Goal: Task Accomplishment & Management: Complete application form

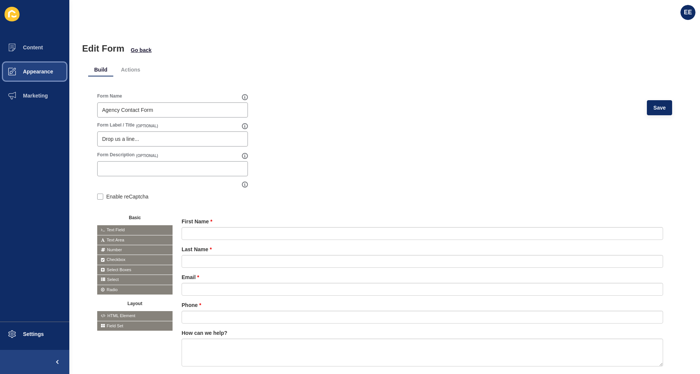
click at [41, 67] on button "Appearance" at bounding box center [34, 72] width 69 height 24
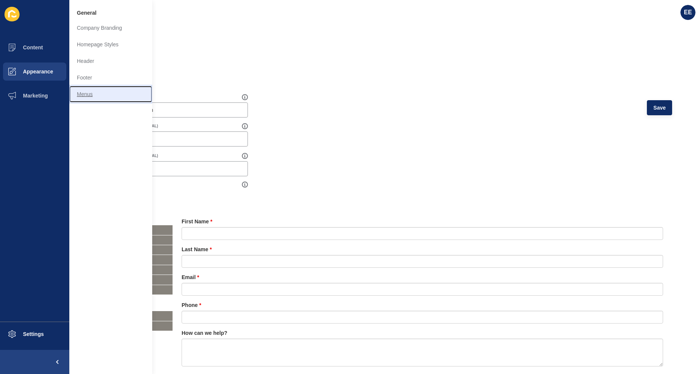
click at [89, 92] on link "Menus" at bounding box center [110, 94] width 83 height 17
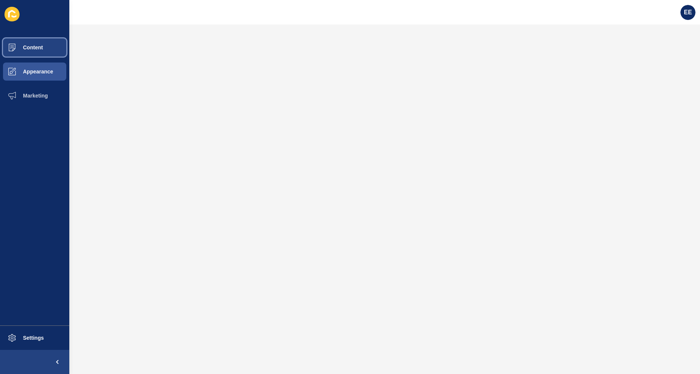
click at [40, 47] on span "Content" at bounding box center [21, 47] width 44 height 6
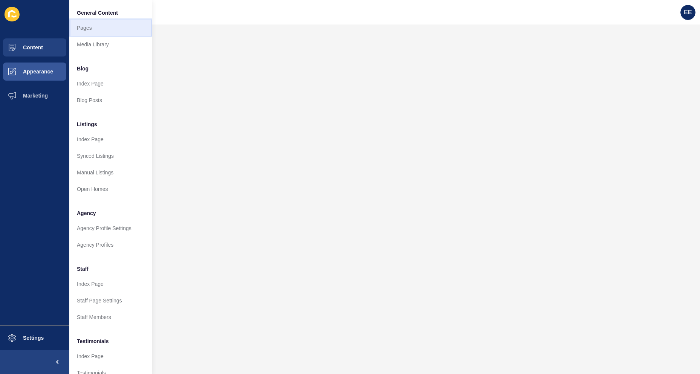
click at [84, 31] on link "Pages" at bounding box center [110, 28] width 83 height 17
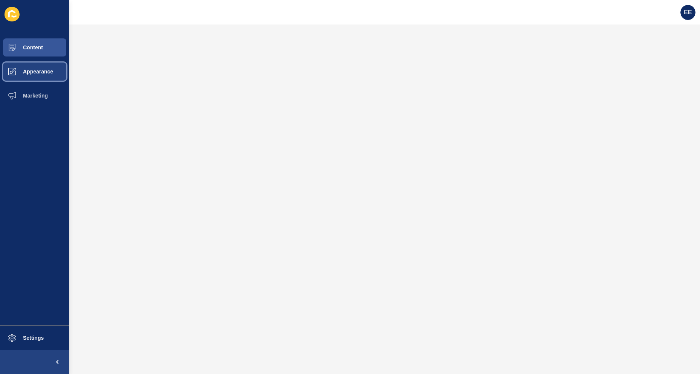
click at [37, 75] on span "Appearance" at bounding box center [26, 72] width 54 height 6
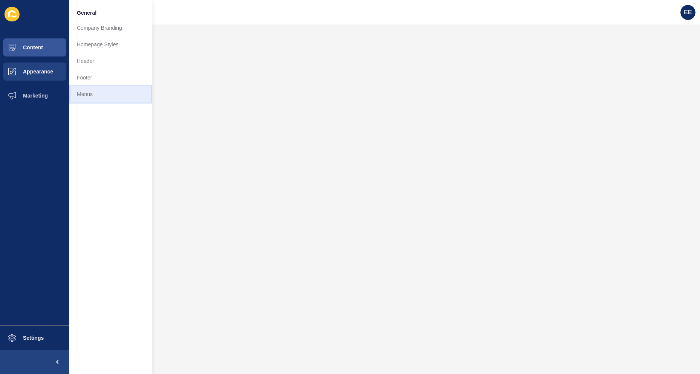
click at [87, 92] on link "Menus" at bounding box center [110, 94] width 83 height 17
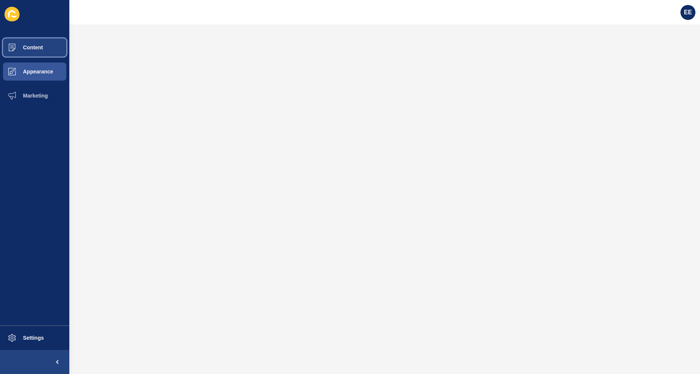
click at [37, 44] on span "Content" at bounding box center [21, 47] width 44 height 6
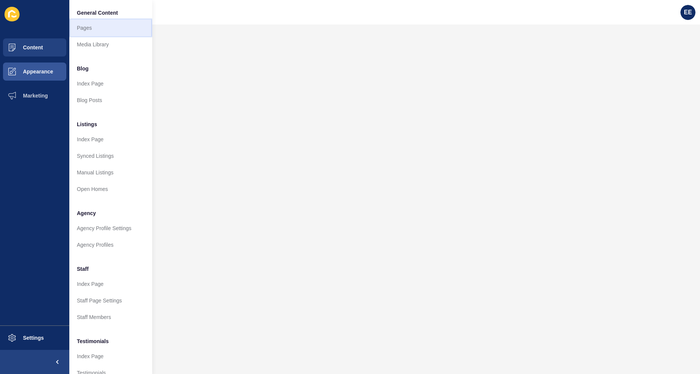
click at [93, 29] on link "Pages" at bounding box center [110, 28] width 83 height 17
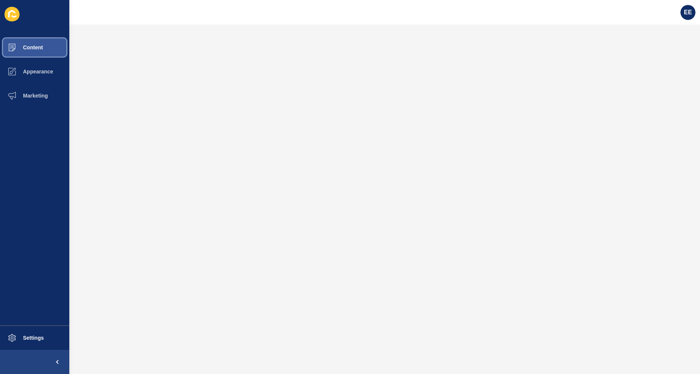
click at [35, 46] on span "Content" at bounding box center [21, 47] width 44 height 6
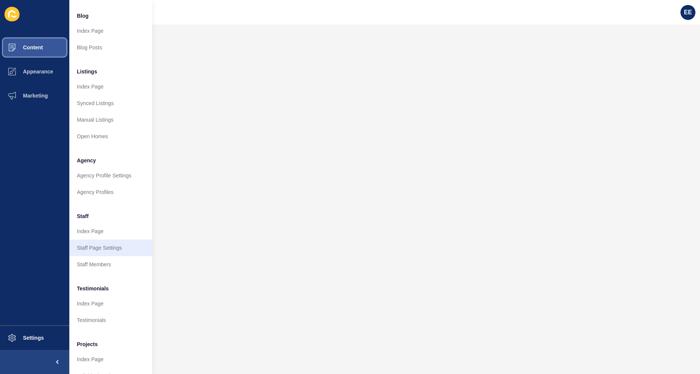
scroll to position [35, 0]
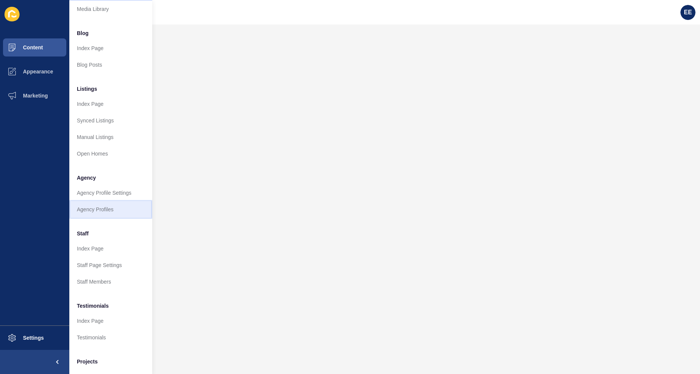
click at [100, 208] on link "Agency Profiles" at bounding box center [110, 209] width 83 height 17
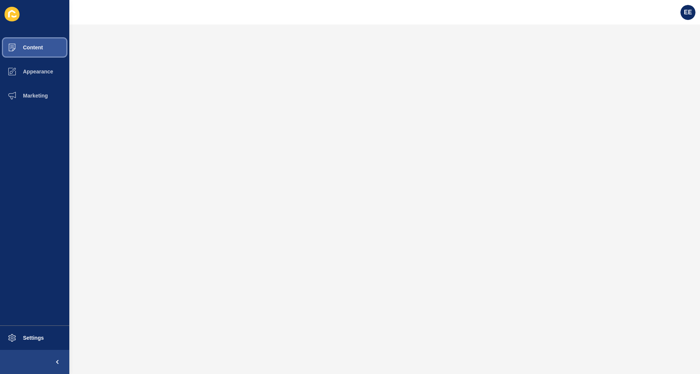
click at [32, 46] on span "Content" at bounding box center [21, 47] width 44 height 6
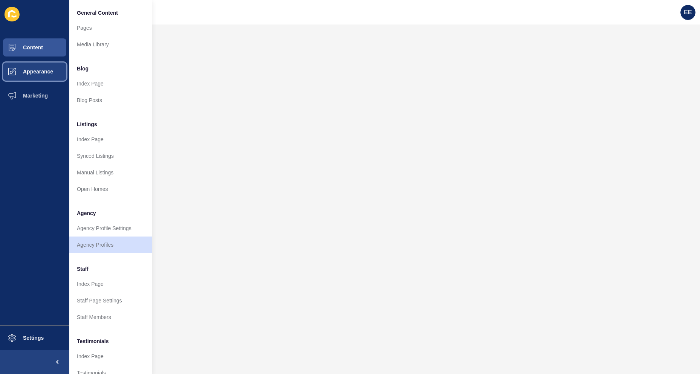
click at [38, 72] on span "Appearance" at bounding box center [26, 72] width 54 height 6
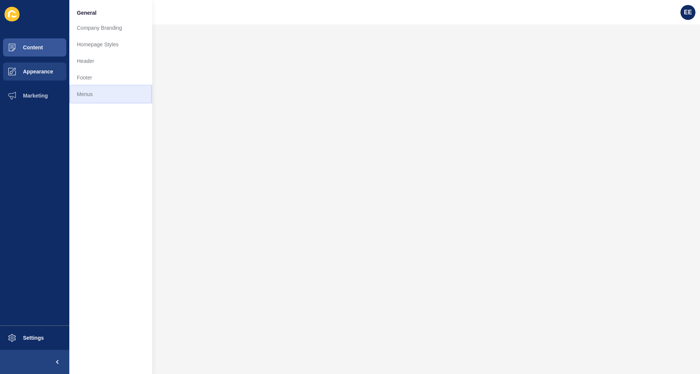
click at [94, 95] on link "Menus" at bounding box center [110, 94] width 83 height 17
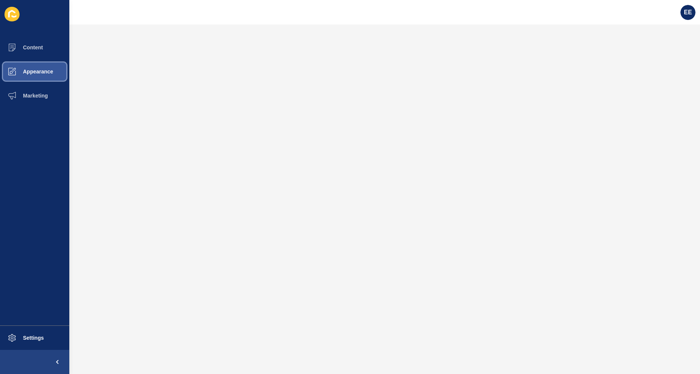
click at [40, 73] on span "Appearance" at bounding box center [26, 72] width 54 height 6
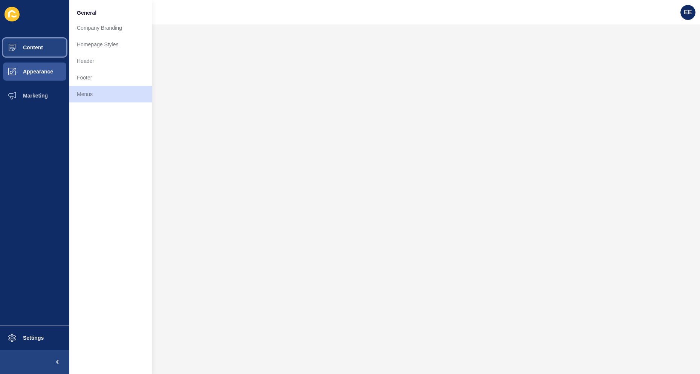
click at [39, 46] on span "Content" at bounding box center [21, 47] width 44 height 6
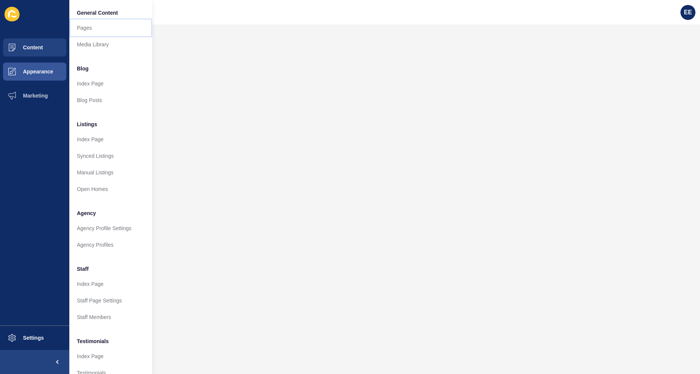
click at [91, 27] on link "Pages" at bounding box center [110, 28] width 83 height 17
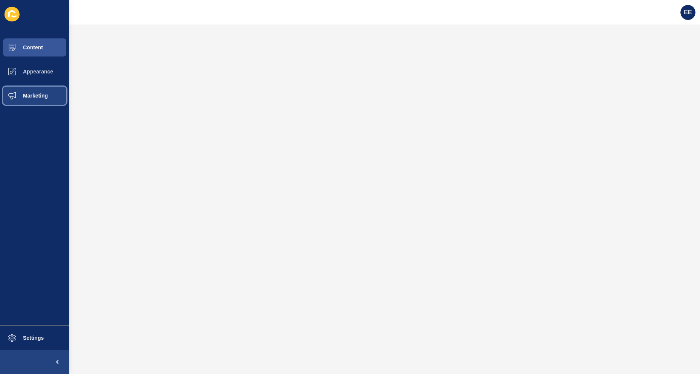
click at [31, 93] on span "Marketing" at bounding box center [23, 96] width 49 height 6
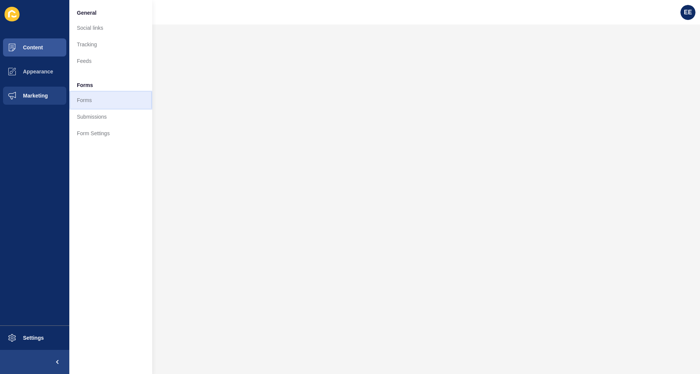
click at [88, 97] on link "Forms" at bounding box center [110, 100] width 83 height 17
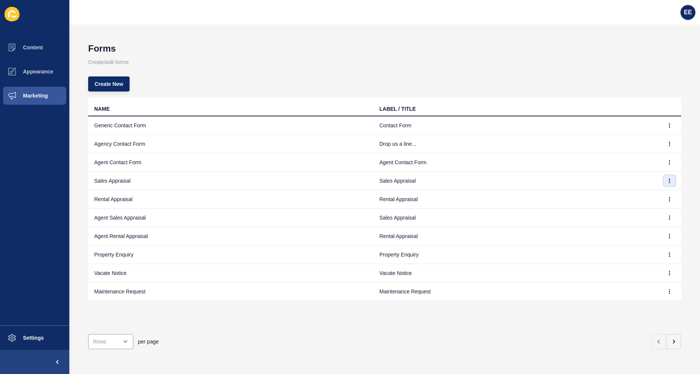
click at [667, 180] on icon "button" at bounding box center [669, 181] width 5 height 5
click at [631, 191] on link "Edit" at bounding box center [643, 196] width 53 height 17
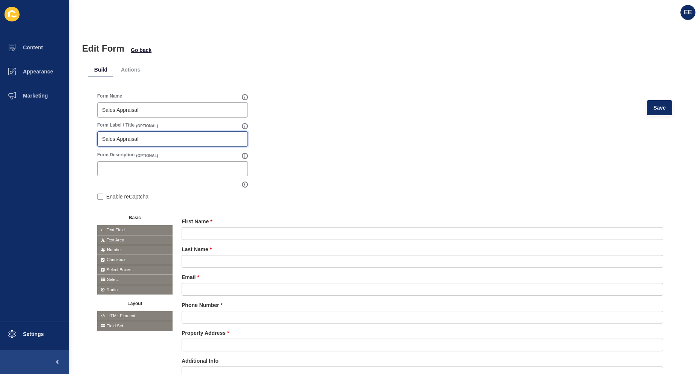
click at [155, 135] on input "Sales Appraisal" at bounding box center [172, 139] width 141 height 8
click at [90, 143] on div "Form Name Sales Appraisal Save Form Label / Title (OPTIONAL) Sales Appraisal Fo…" at bounding box center [384, 253] width 593 height 338
drag, startPoint x: 148, startPoint y: 136, endPoint x: 99, endPoint y: 138, distance: 49.4
click at [99, 138] on div "Sales Appraisal" at bounding box center [172, 138] width 151 height 15
click at [110, 165] on div at bounding box center [172, 168] width 151 height 15
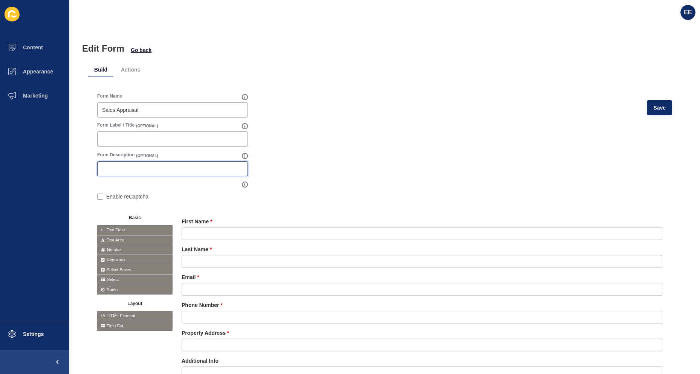
click at [131, 170] on input "Form Description" at bounding box center [172, 169] width 141 height 8
type input "p"
type input "{"
type input "Please fill out the form below:"
click at [653, 112] on button "Save" at bounding box center [659, 107] width 25 height 15
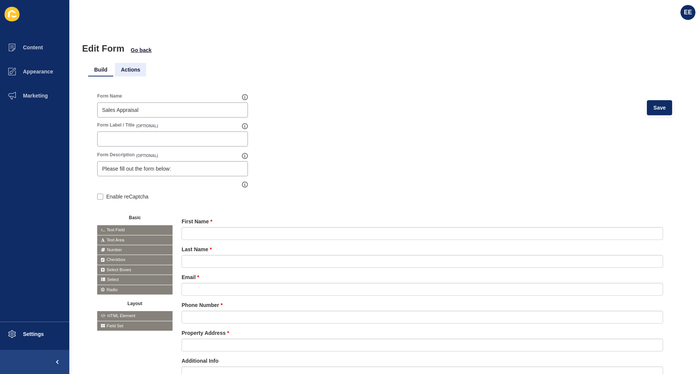
click at [128, 72] on li "Actions" at bounding box center [130, 70] width 31 height 14
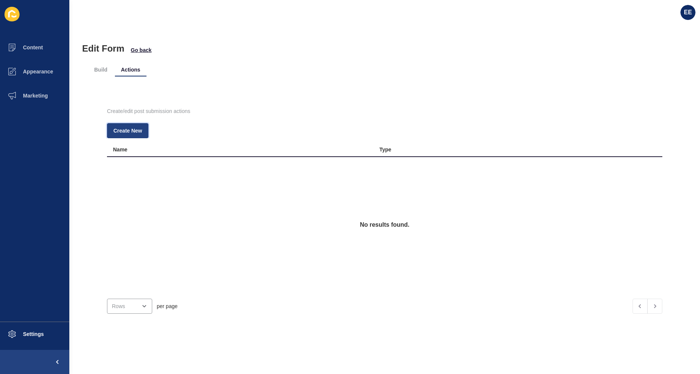
click at [125, 126] on button "Create New" at bounding box center [127, 130] width 41 height 15
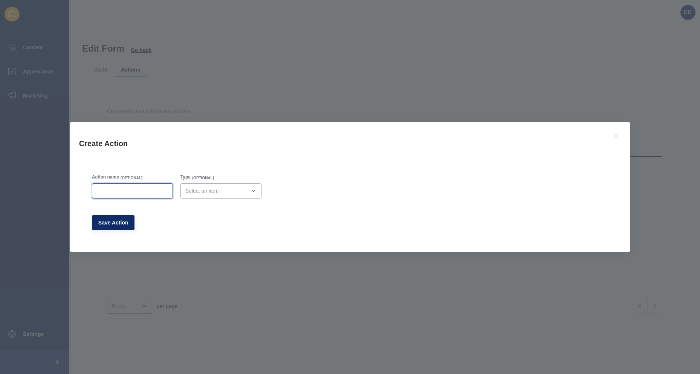
click at [141, 193] on input "Action name" at bounding box center [132, 191] width 71 height 8
type input "Admin Email"
click at [193, 188] on div "open menu" at bounding box center [215, 191] width 61 height 8
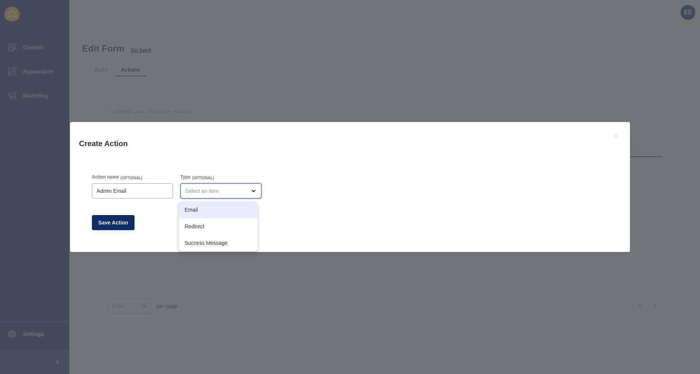
click at [193, 214] on div "Email" at bounding box center [218, 210] width 79 height 17
type input "Email"
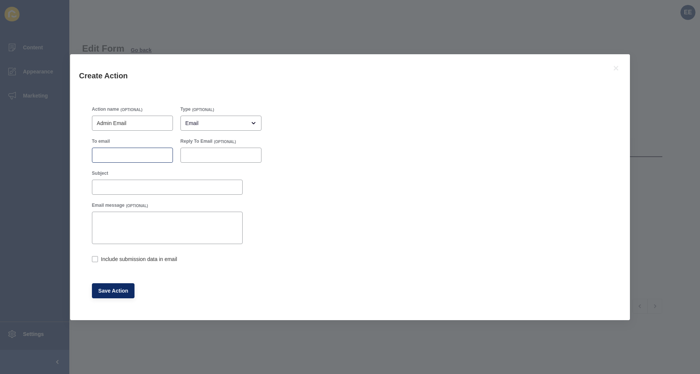
click at [136, 149] on div at bounding box center [132, 155] width 81 height 15
paste input "[EMAIL_ADDRESS][DOMAIN_NAME]"
type input "[EMAIL_ADDRESS][DOMAIN_NAME]"
click at [125, 185] on input "Subject" at bounding box center [167, 187] width 141 height 8
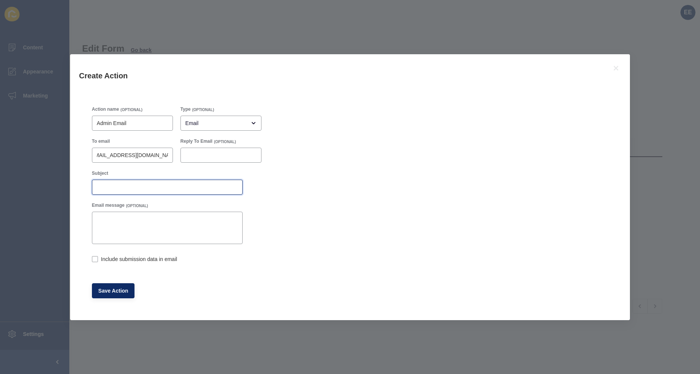
scroll to position [0, 0]
type input "Sales Appraisal Form Submission"
click at [125, 226] on textarea "Email message" at bounding box center [167, 228] width 148 height 30
click at [96, 260] on label at bounding box center [95, 259] width 6 height 6
click at [96, 260] on input "Include submission data in email" at bounding box center [94, 259] width 5 height 5
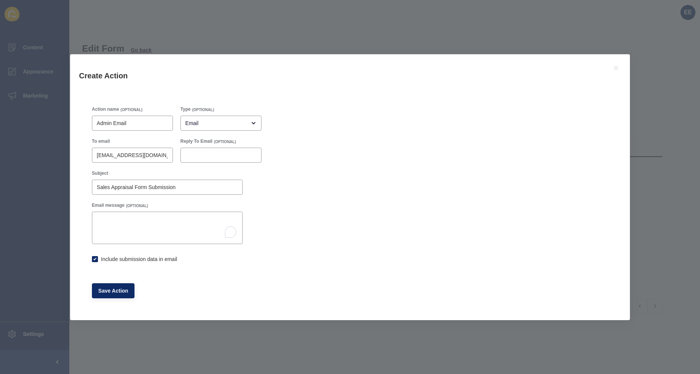
checkbox input "true"
drag, startPoint x: 113, startPoint y: 293, endPoint x: 174, endPoint y: 274, distance: 63.4
click at [115, 293] on span "Save Action" at bounding box center [113, 291] width 30 height 8
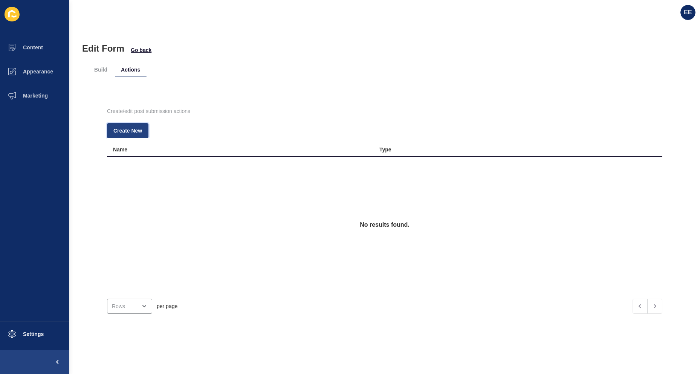
click at [127, 128] on span "Create New" at bounding box center [127, 131] width 29 height 8
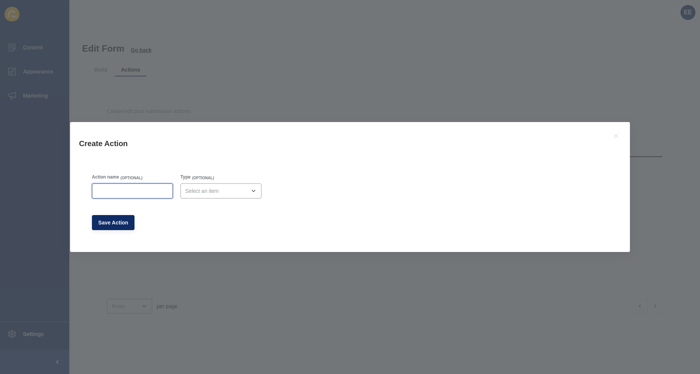
click at [127, 192] on input "Action name" at bounding box center [132, 191] width 71 height 8
type input "Success Message"
click at [207, 196] on div "close menu" at bounding box center [220, 190] width 81 height 15
click at [200, 241] on span "Success Message" at bounding box center [218, 243] width 67 height 8
type input "Success Message"
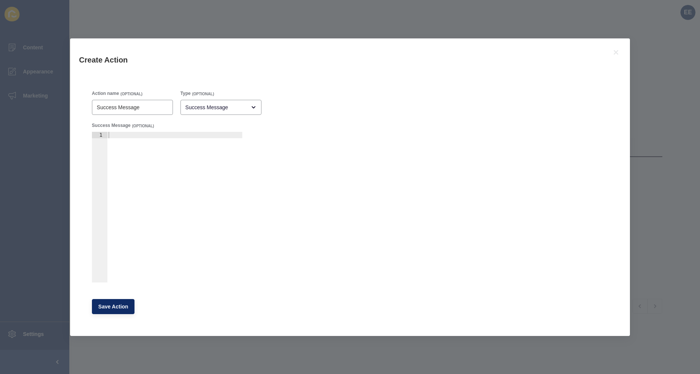
click at [136, 138] on div at bounding box center [174, 214] width 135 height 164
type textarea "Y"
type textarea "Thank you! Your information has been successfully submitted."
click at [101, 302] on button "Save Action" at bounding box center [113, 306] width 43 height 15
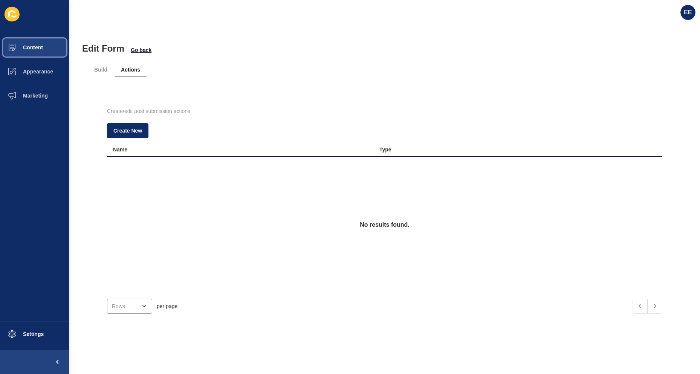
click at [39, 47] on span "Content" at bounding box center [21, 47] width 44 height 6
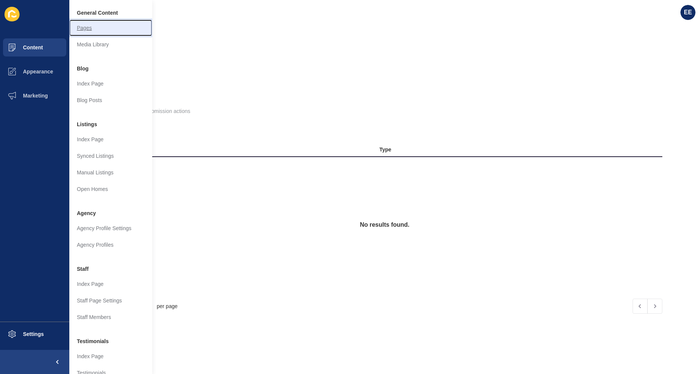
click at [93, 29] on link "Pages" at bounding box center [110, 28] width 83 height 17
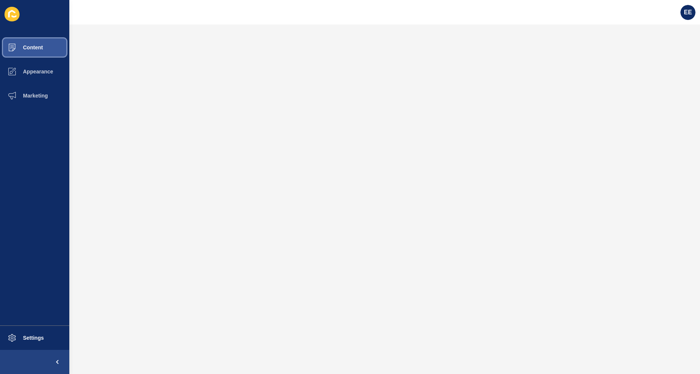
click at [24, 47] on span "Content" at bounding box center [21, 47] width 44 height 6
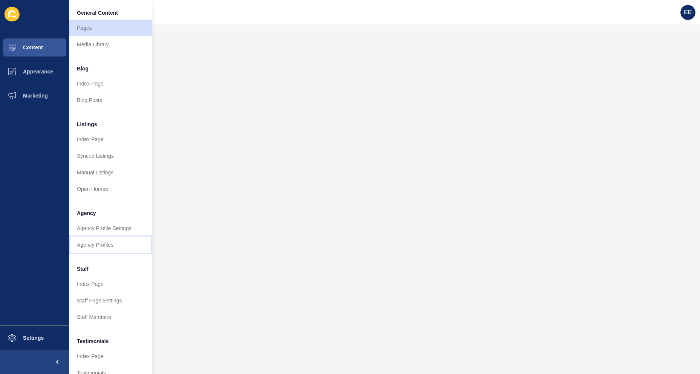
click at [97, 240] on link "Agency Profiles" at bounding box center [110, 245] width 83 height 17
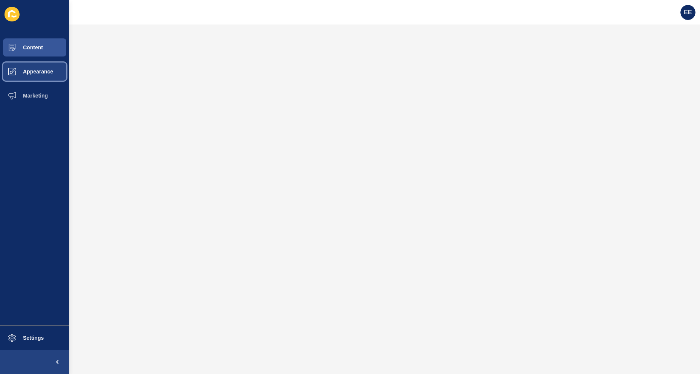
click at [30, 74] on span "Appearance" at bounding box center [26, 72] width 54 height 6
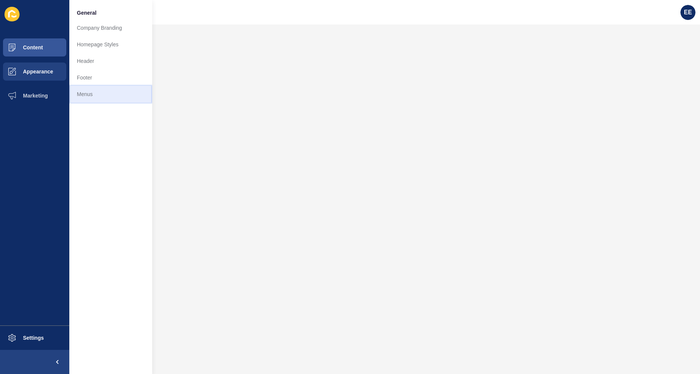
click at [89, 87] on link "Menus" at bounding box center [110, 94] width 83 height 17
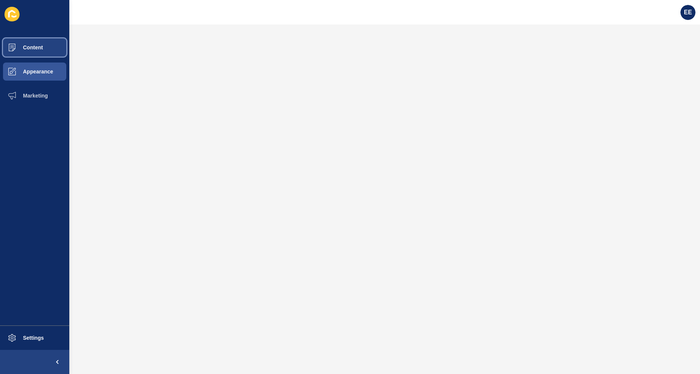
click at [26, 49] on span "Content" at bounding box center [21, 47] width 44 height 6
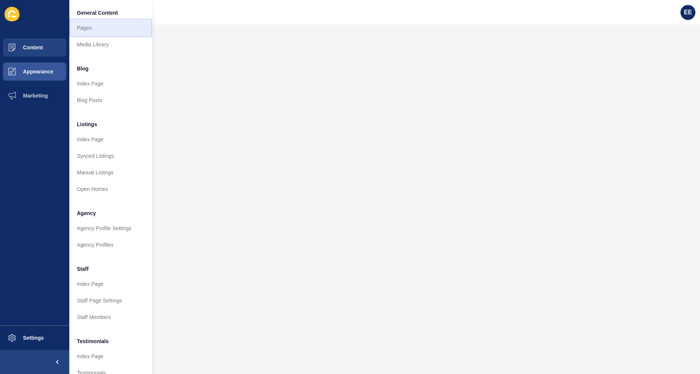
click at [90, 31] on link "Pages" at bounding box center [110, 28] width 83 height 17
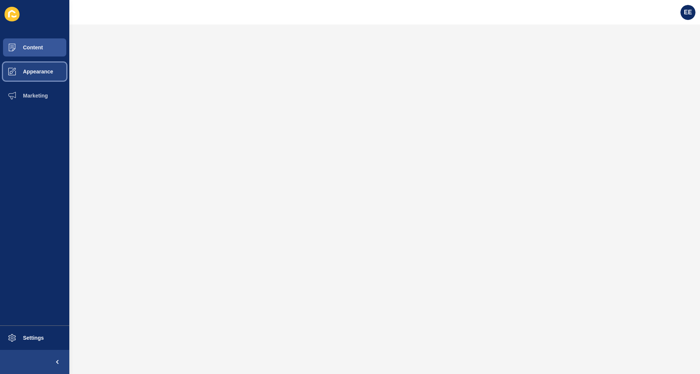
click at [22, 66] on span at bounding box center [12, 72] width 24 height 24
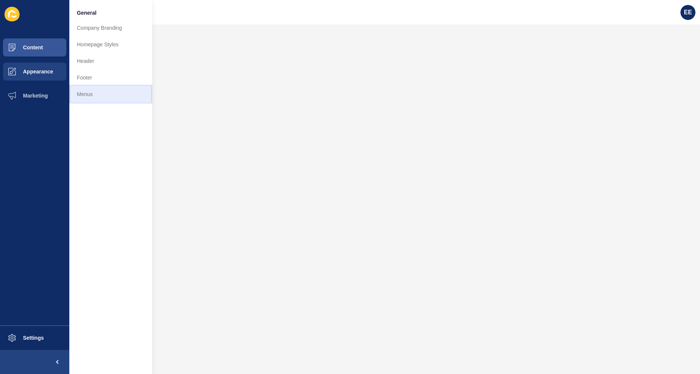
click at [75, 91] on link "Menus" at bounding box center [110, 94] width 83 height 17
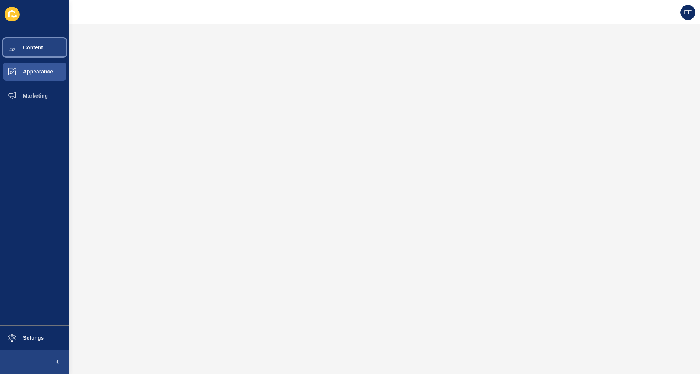
click at [26, 46] on span "Content" at bounding box center [21, 47] width 44 height 6
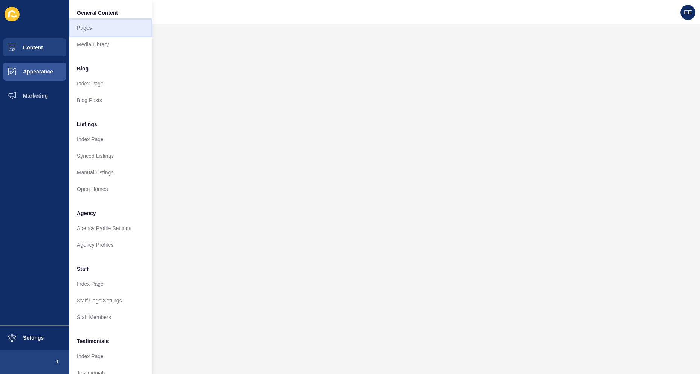
click at [77, 25] on link "Pages" at bounding box center [110, 28] width 83 height 17
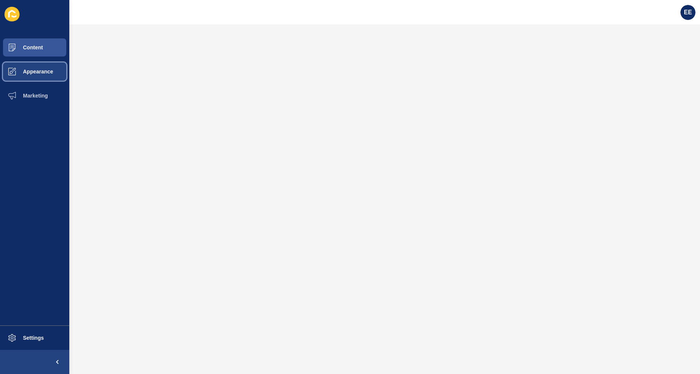
drag, startPoint x: 43, startPoint y: 76, endPoint x: 38, endPoint y: 78, distance: 5.4
click at [41, 76] on button "Appearance" at bounding box center [34, 72] width 69 height 24
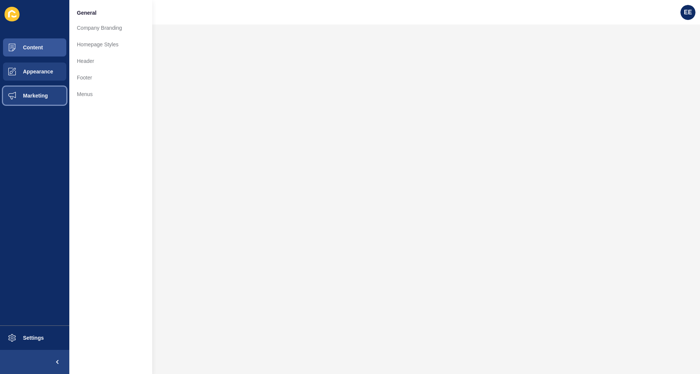
click at [42, 95] on span "Marketing" at bounding box center [23, 96] width 49 height 6
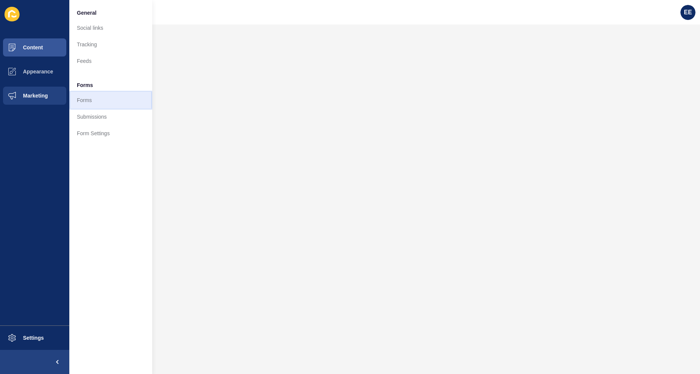
click at [78, 98] on link "Forms" at bounding box center [110, 100] width 83 height 17
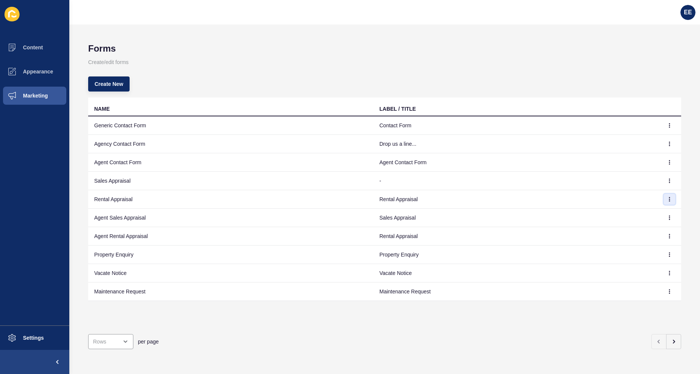
drag, startPoint x: 663, startPoint y: 198, endPoint x: 668, endPoint y: 198, distance: 5.7
click at [667, 198] on icon "button" at bounding box center [669, 199] width 5 height 5
click at [630, 215] on link "Edit" at bounding box center [643, 214] width 53 height 17
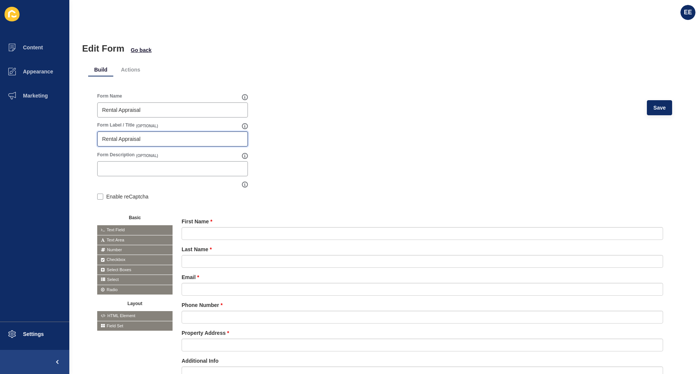
click at [159, 138] on input "Rental Appraisal" at bounding box center [172, 139] width 141 height 8
click at [136, 49] on span "Go back" at bounding box center [141, 50] width 21 height 8
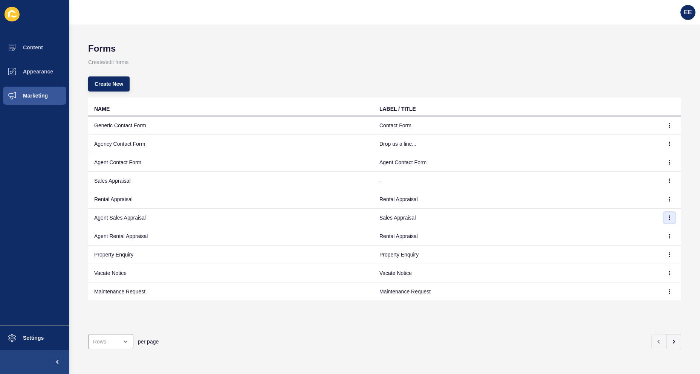
click at [667, 217] on icon "button" at bounding box center [669, 217] width 5 height 5
click at [667, 182] on icon "button" at bounding box center [669, 181] width 5 height 5
click at [630, 196] on link "Edit" at bounding box center [643, 196] width 53 height 17
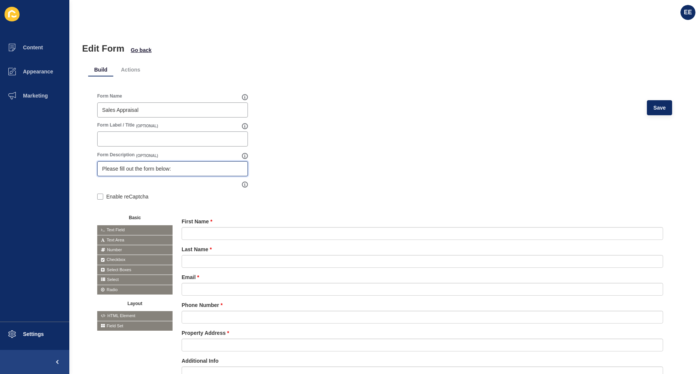
drag, startPoint x: 198, startPoint y: 165, endPoint x: 71, endPoint y: 167, distance: 127.0
click at [71, 167] on div "Edit Form Go back Build Actions Form Name Sales Appraisal Save Form Label / Tit…" at bounding box center [384, 199] width 631 height 350
click at [654, 110] on span "Save" at bounding box center [659, 108] width 12 height 8
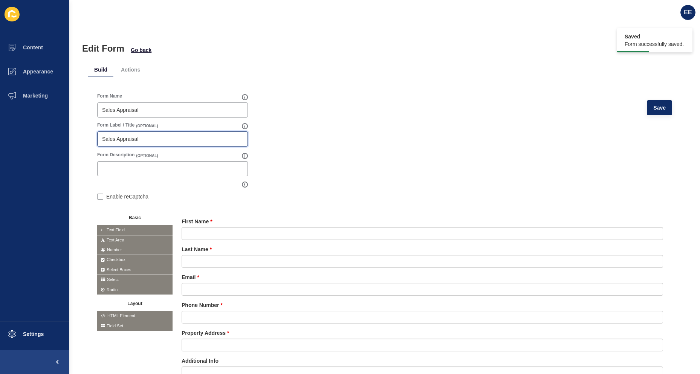
click at [165, 139] on input "Sales Appraisal" at bounding box center [172, 139] width 141 height 8
drag, startPoint x: 165, startPoint y: 139, endPoint x: 103, endPoint y: 139, distance: 62.2
click at [103, 139] on input "Sales Appraisal" at bounding box center [172, 139] width 141 height 8
click at [652, 103] on button "Save" at bounding box center [659, 107] width 25 height 15
click at [664, 105] on button "Save" at bounding box center [659, 107] width 25 height 15
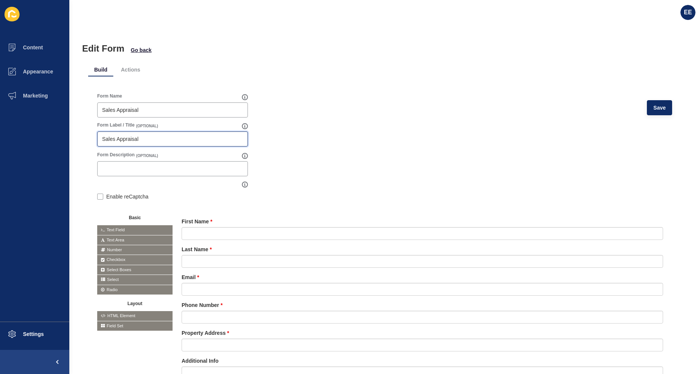
drag, startPoint x: 154, startPoint y: 138, endPoint x: 98, endPoint y: 139, distance: 56.5
click at [98, 139] on div "Sales Appraisal" at bounding box center [172, 138] width 151 height 15
click at [647, 107] on button "Save" at bounding box center [659, 107] width 25 height 15
click at [38, 46] on span "Content" at bounding box center [21, 47] width 44 height 6
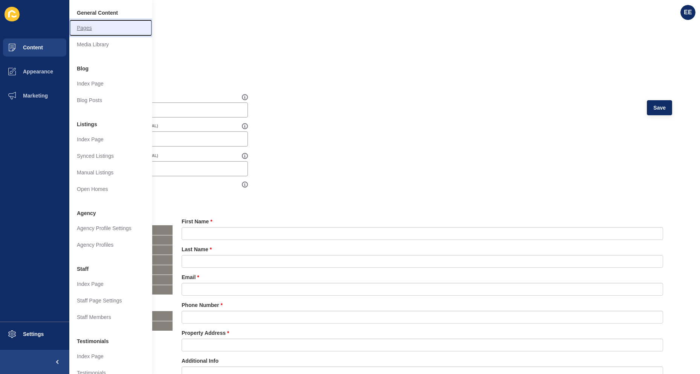
click at [85, 28] on link "Pages" at bounding box center [110, 28] width 83 height 17
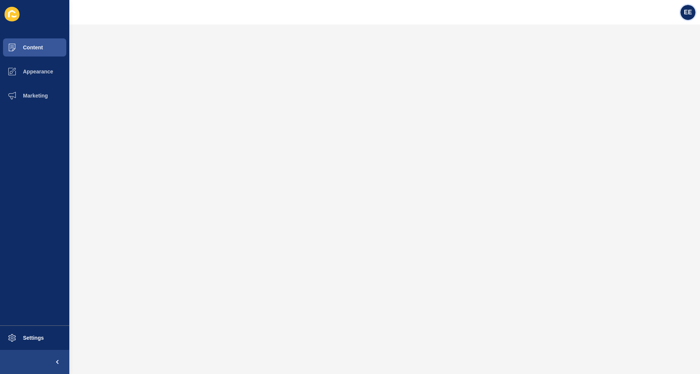
click at [685, 9] on span "EE" at bounding box center [688, 13] width 8 height 8
click at [661, 60] on link "Logout" at bounding box center [669, 63] width 55 height 17
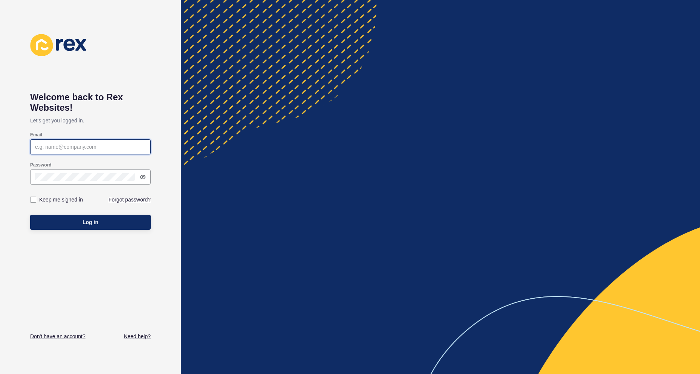
type input "[PERSON_NAME][EMAIL_ADDRESS][PERSON_NAME][DOMAIN_NAME]"
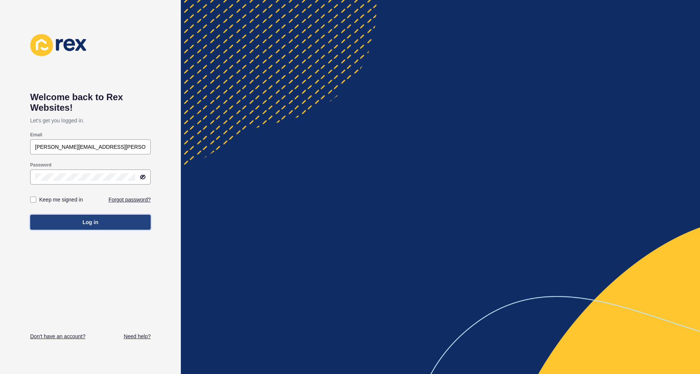
drag, startPoint x: 106, startPoint y: 221, endPoint x: 110, endPoint y: 220, distance: 3.8
click at [108, 221] on button "Log in" at bounding box center [90, 222] width 121 height 15
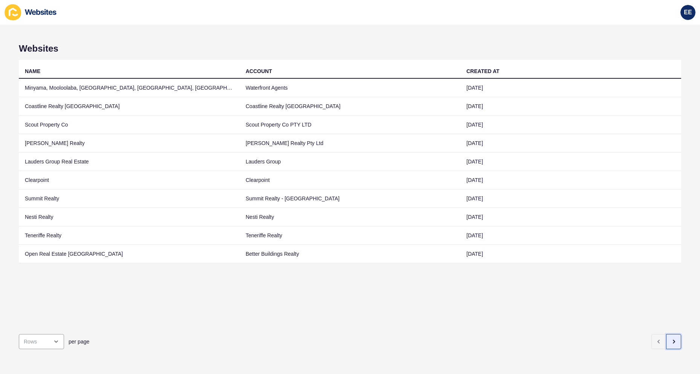
click at [671, 339] on icon "button" at bounding box center [674, 342] width 6 height 6
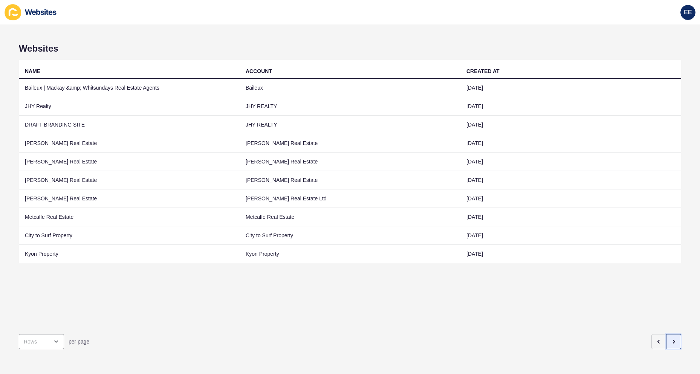
click at [671, 339] on icon "button" at bounding box center [674, 342] width 6 height 6
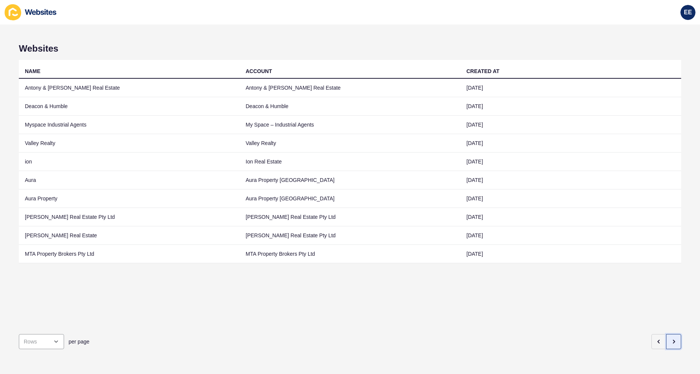
click at [671, 339] on icon "button" at bounding box center [674, 342] width 6 height 6
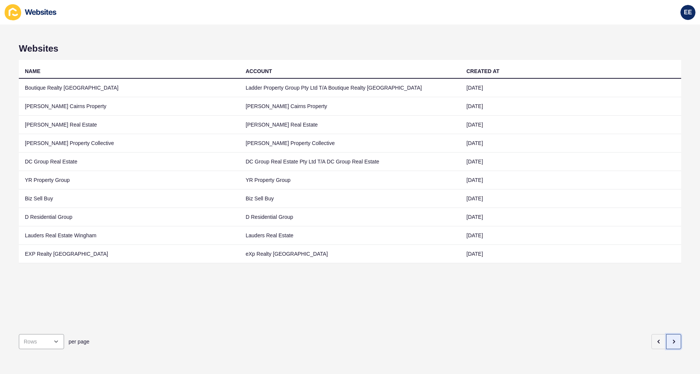
click at [671, 339] on icon "button" at bounding box center [674, 342] width 6 height 6
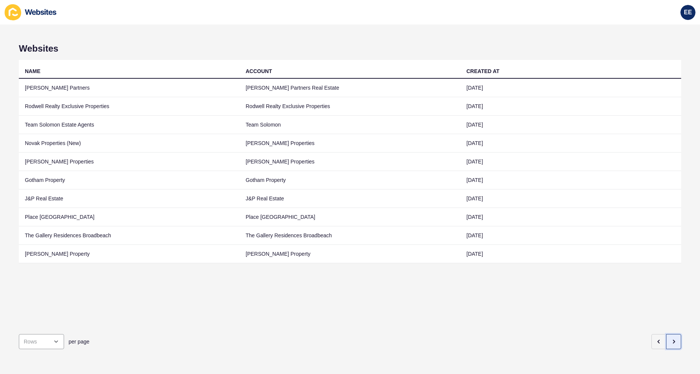
click at [671, 339] on icon "button" at bounding box center [674, 342] width 6 height 6
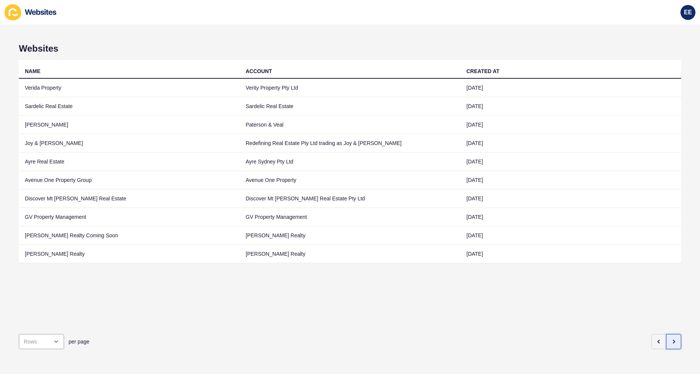
click at [671, 339] on icon "button" at bounding box center [674, 342] width 6 height 6
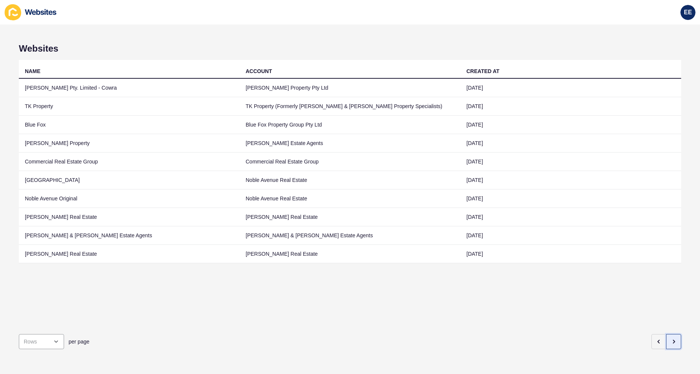
click at [671, 339] on icon "button" at bounding box center [674, 342] width 6 height 6
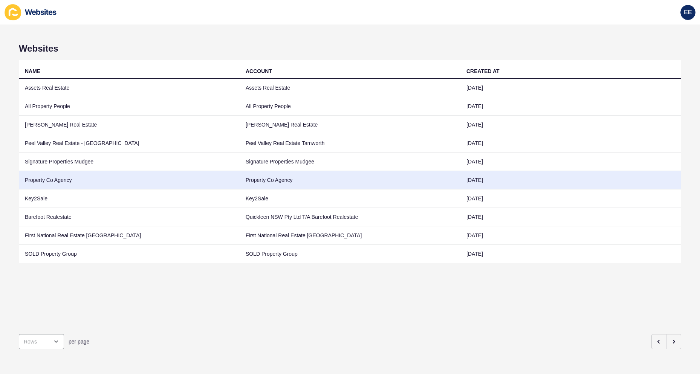
click at [48, 178] on td "Property Co Agency" at bounding box center [129, 180] width 221 height 18
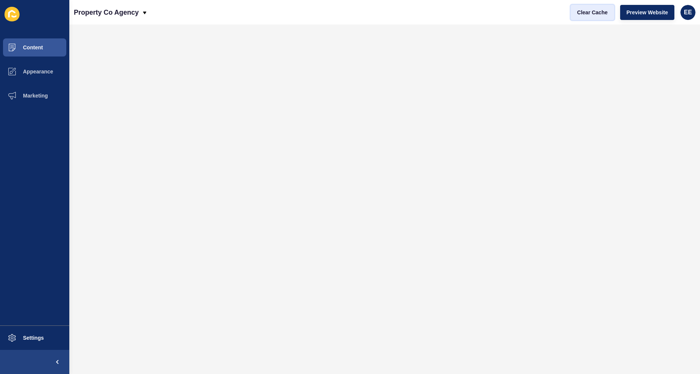
click at [591, 14] on span "Clear Cache" at bounding box center [592, 13] width 31 height 8
click at [637, 11] on span "Preview Website" at bounding box center [647, 13] width 41 height 8
click at [35, 52] on button "Content" at bounding box center [34, 47] width 69 height 24
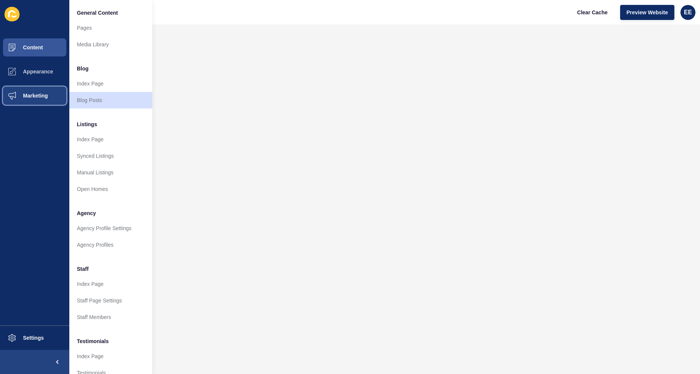
click at [25, 92] on button "Marketing" at bounding box center [34, 96] width 69 height 24
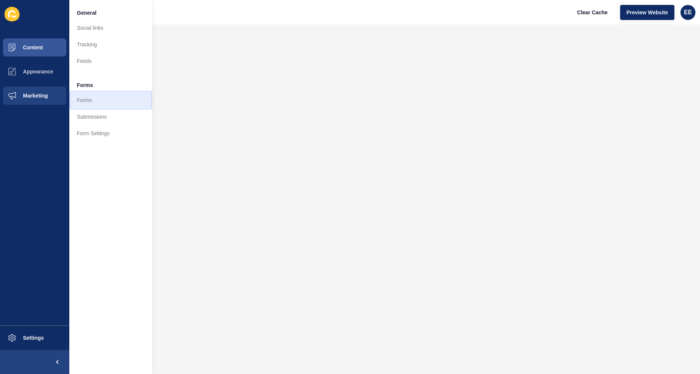
click at [84, 99] on link "Forms" at bounding box center [110, 100] width 83 height 17
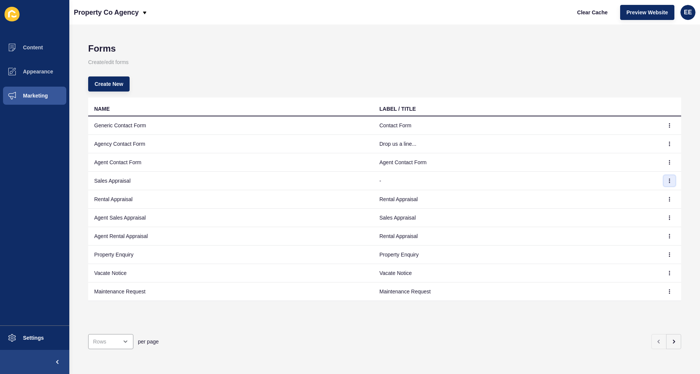
click at [667, 181] on icon "button" at bounding box center [669, 181] width 5 height 5
click at [631, 195] on link "Edit" at bounding box center [643, 196] width 53 height 17
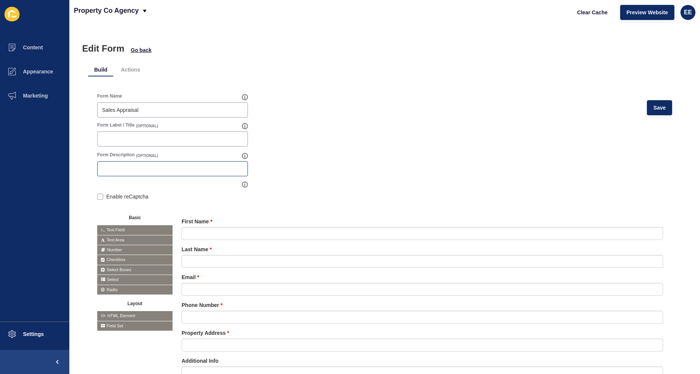
click at [197, 173] on div at bounding box center [172, 168] width 151 height 15
click at [647, 109] on button "Save" at bounding box center [659, 107] width 25 height 15
click at [147, 139] on input "Sales Appraisal" at bounding box center [172, 139] width 141 height 8
type input "S"
click at [661, 109] on button "Save" at bounding box center [659, 107] width 25 height 15
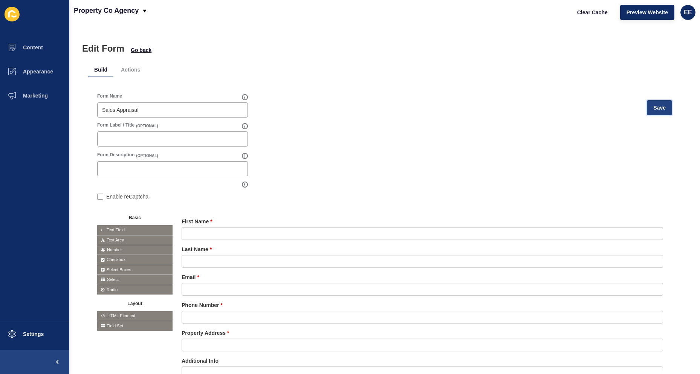
click at [653, 110] on span "Save" at bounding box center [659, 108] width 12 height 8
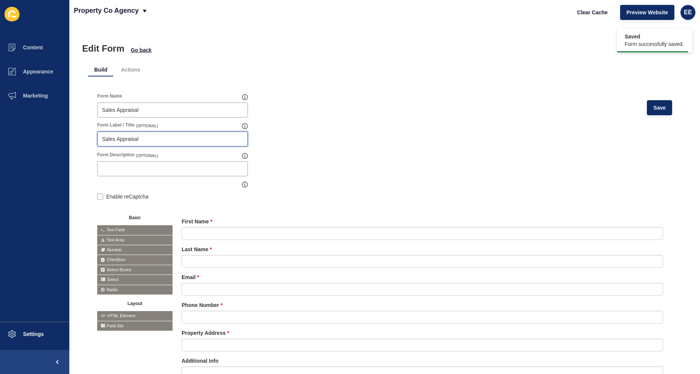
click at [150, 137] on input "Sales Appraisal" at bounding box center [172, 139] width 141 height 8
type input "S"
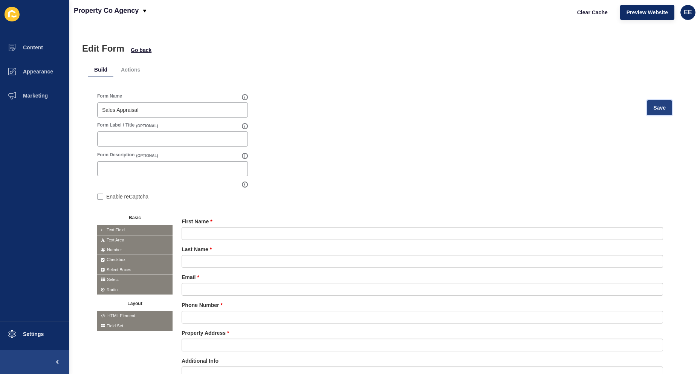
click at [653, 107] on span "Save" at bounding box center [659, 108] width 12 height 8
